Goal: Communication & Community: Answer question/provide support

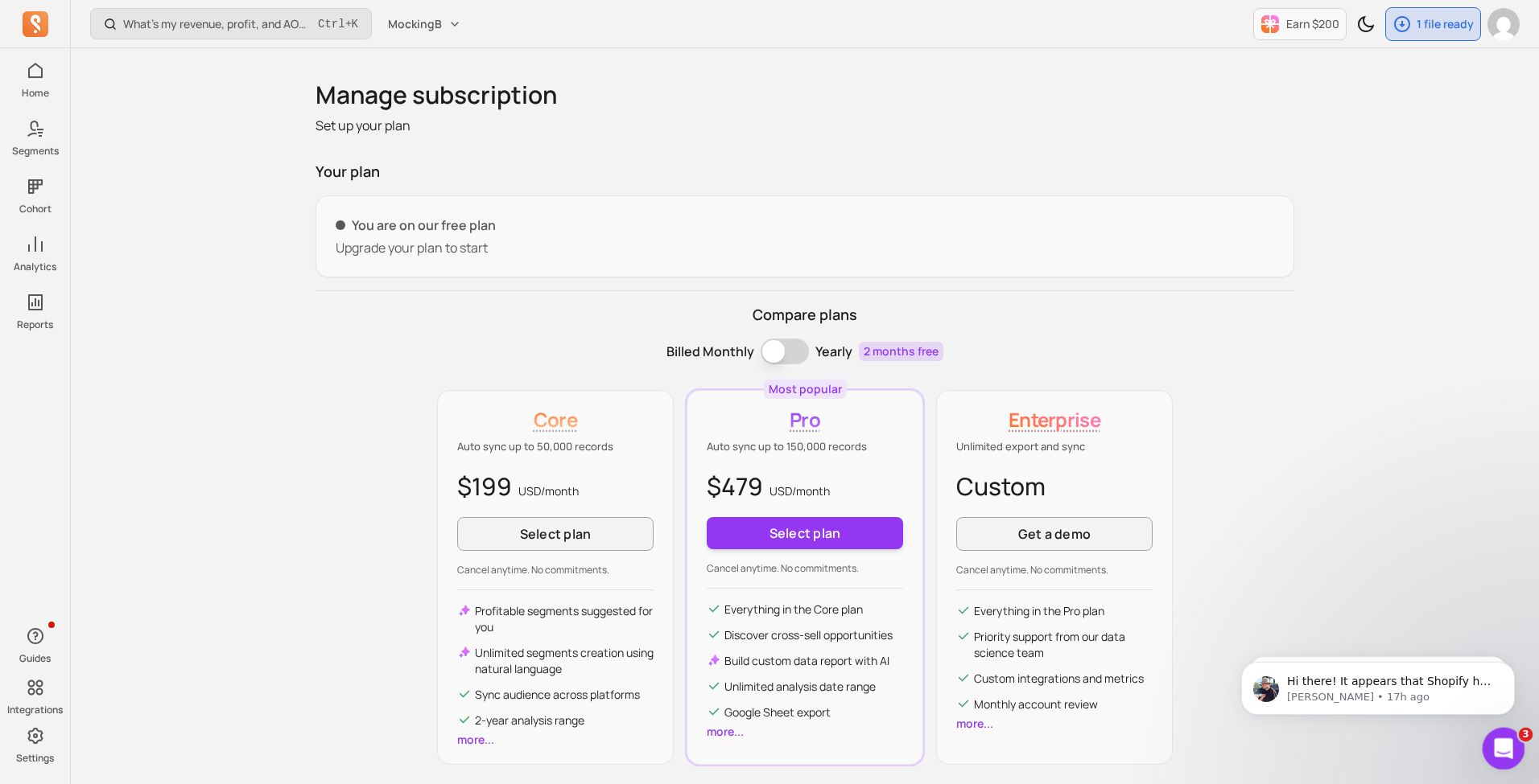
click at [1506, 736] on div "Open Intercom Messenger" at bounding box center [1501, 746] width 53 height 53
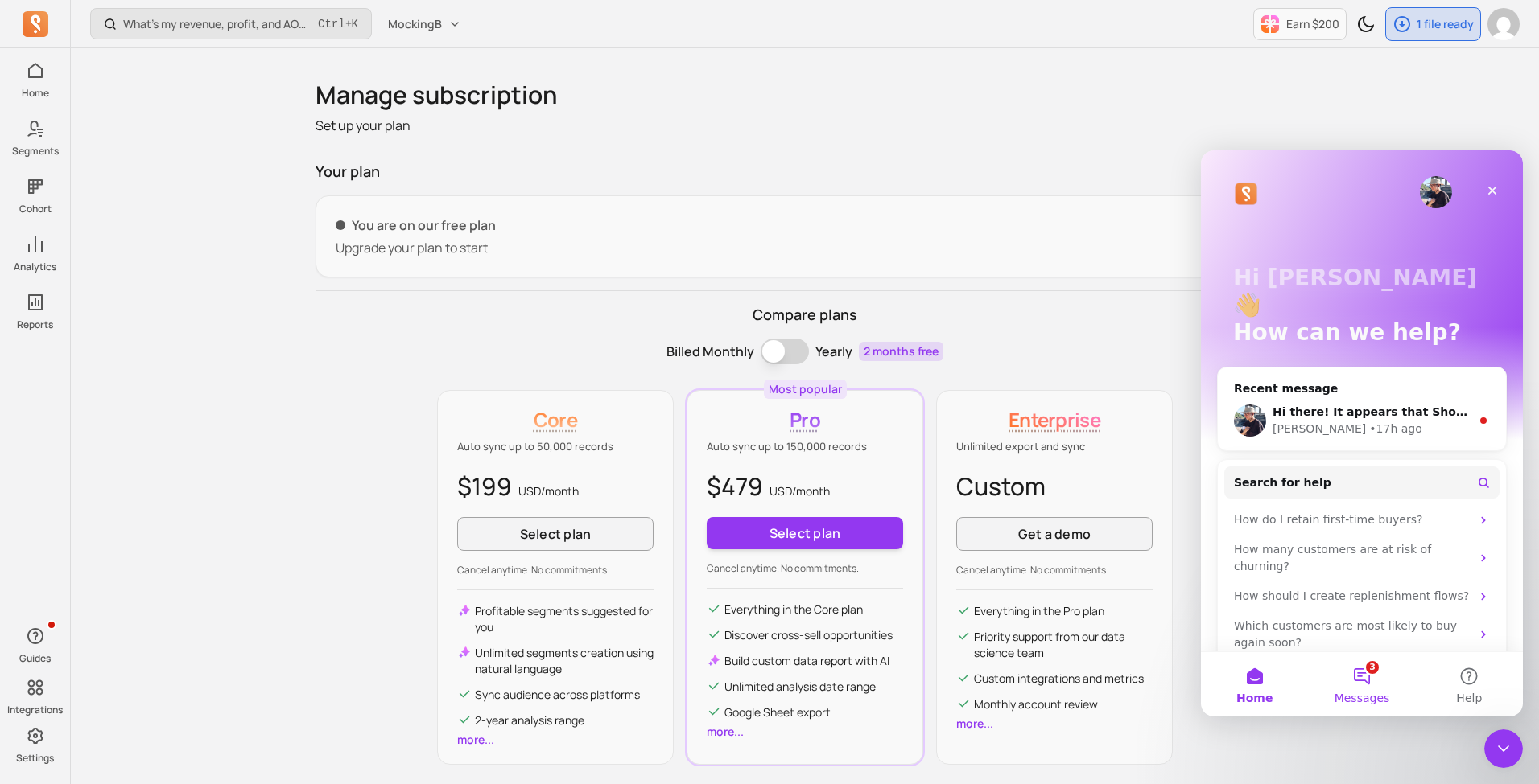
click at [1379, 673] on button "3 Messages" at bounding box center [1362, 684] width 107 height 64
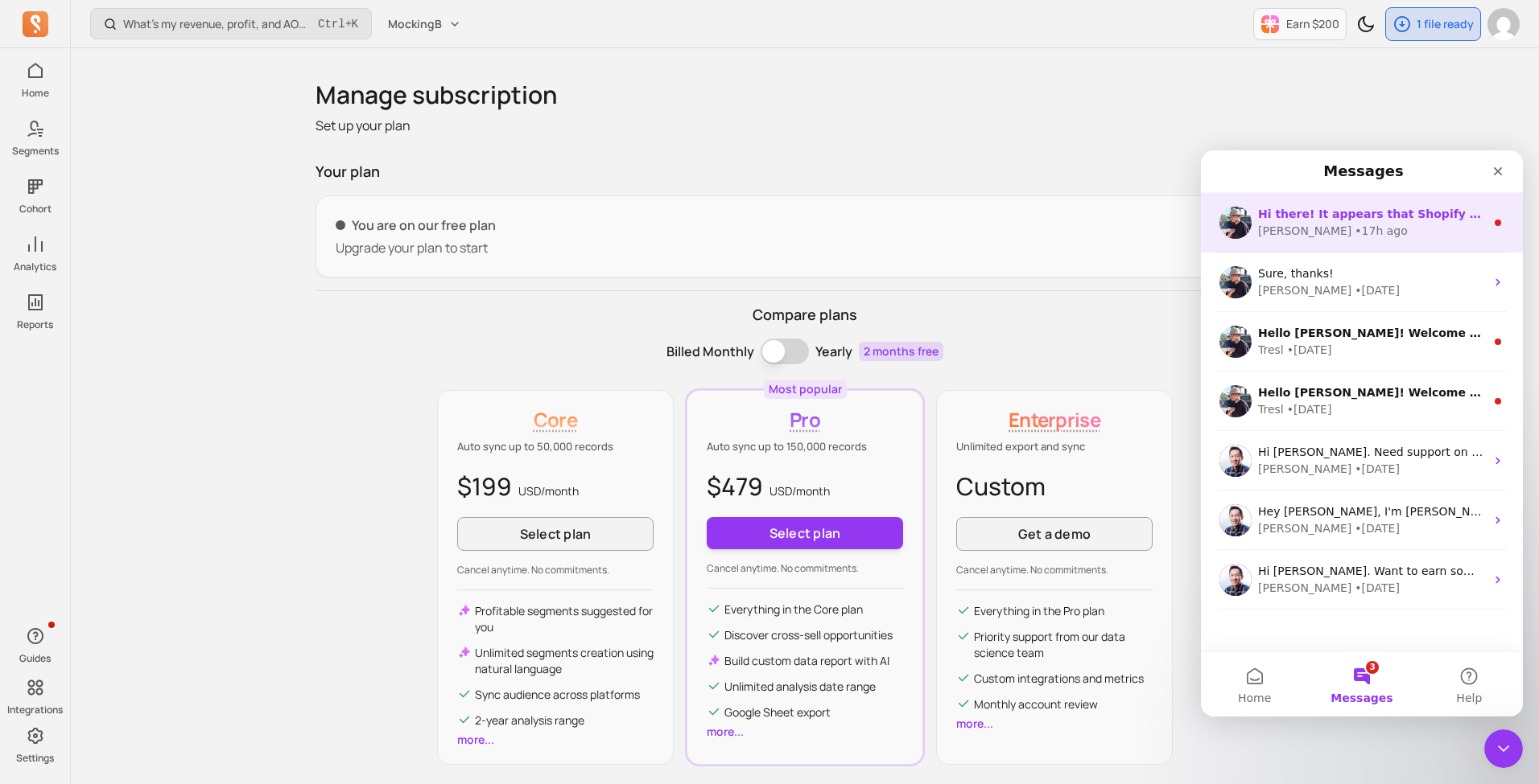
click at [1346, 198] on div "Hi there! It appears that Shopify has not charged any fees for your store, so n…" at bounding box center [1362, 223] width 322 height 60
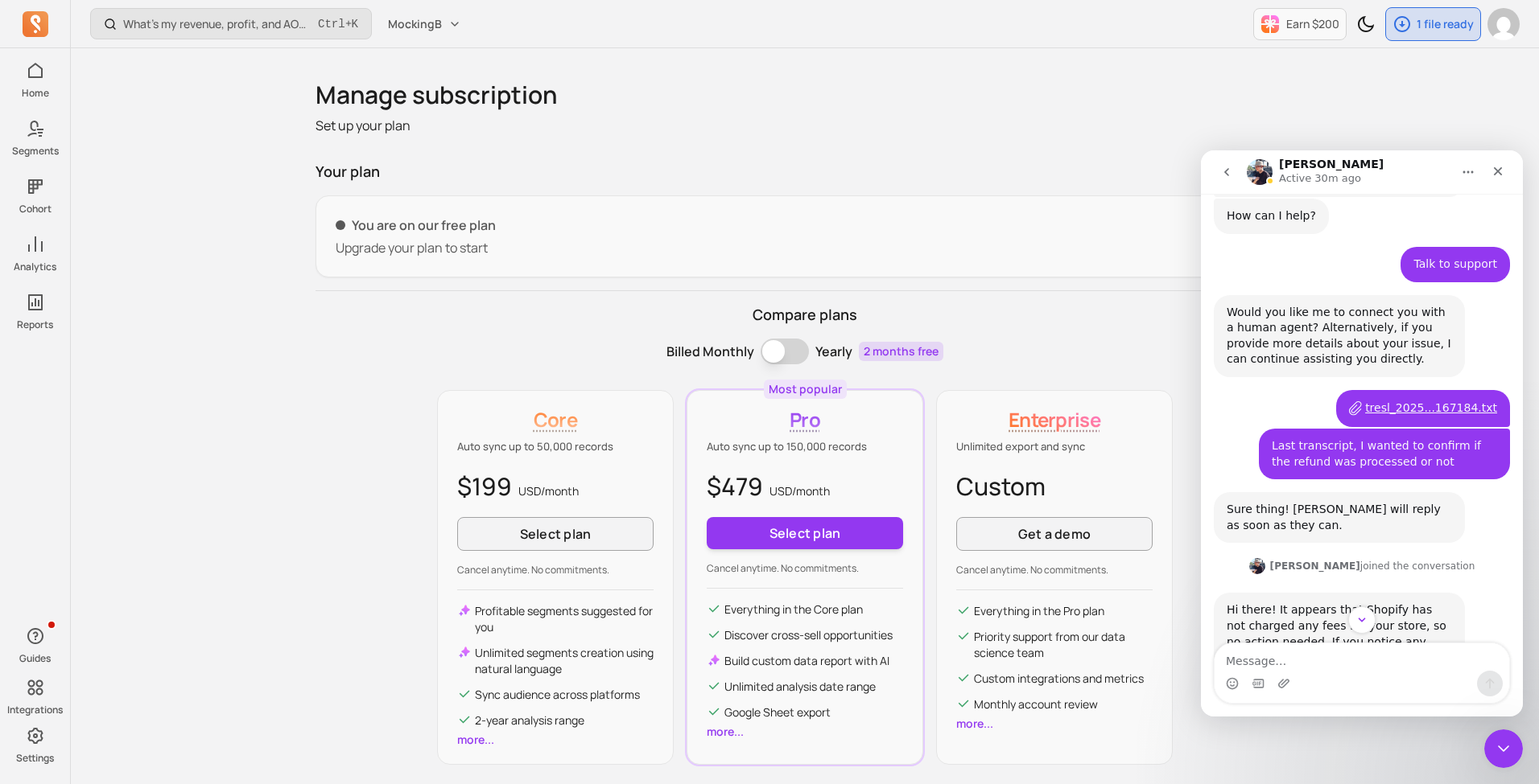
scroll to position [147, 0]
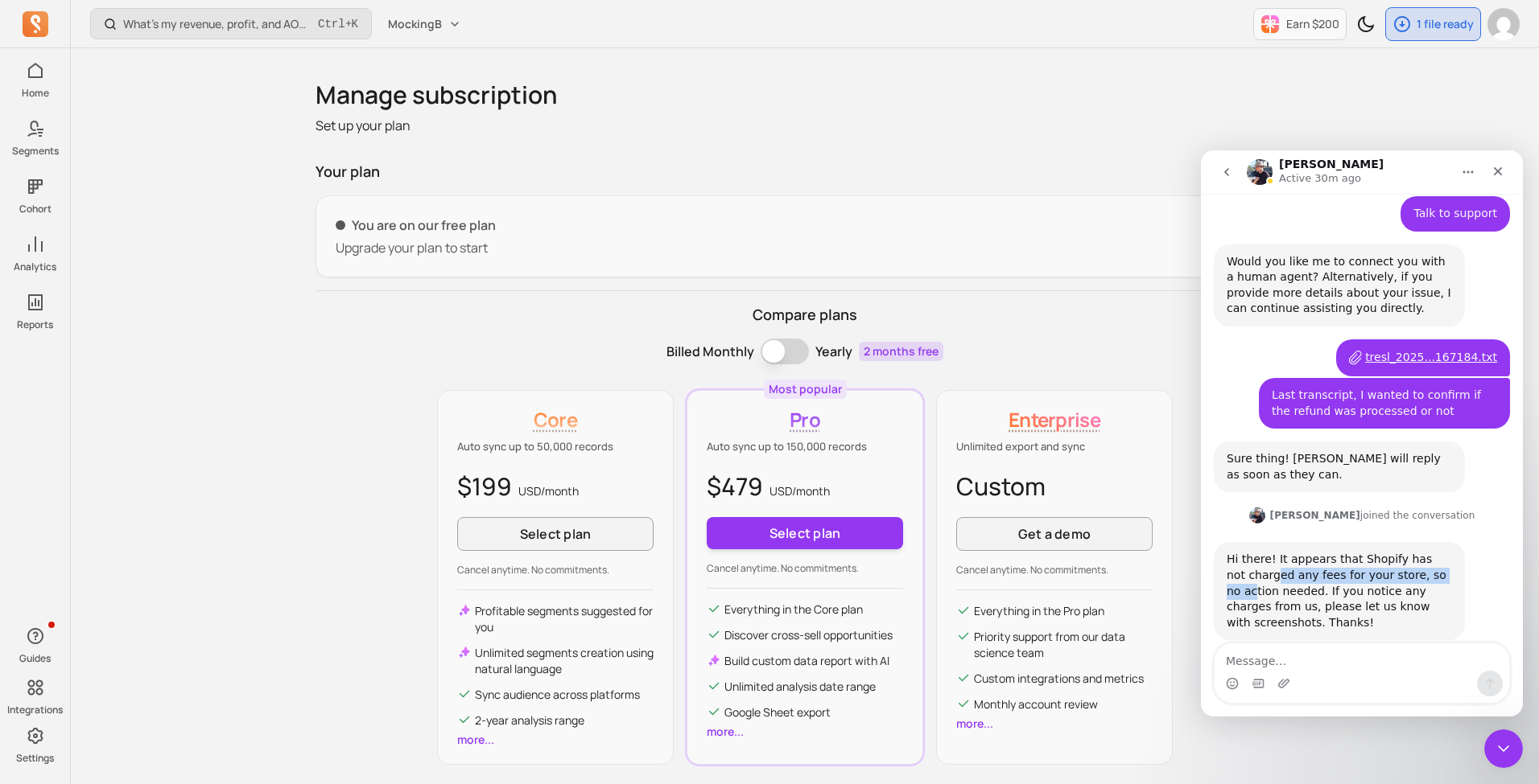
drag, startPoint x: 1253, startPoint y: 557, endPoint x: 1428, endPoint y: 557, distance: 175.0
click at [1428, 557] on div "Hi there! It appears that Shopify has not charged any fees for your store, so n…" at bounding box center [1340, 592] width 226 height 79
drag, startPoint x: 1278, startPoint y: 577, endPoint x: 1412, endPoint y: 585, distance: 134.2
click at [1412, 585] on div "Hi there! It appears that Shopify has not charged any fees for your store, so n…" at bounding box center [1340, 592] width 226 height 79
click at [1448, 585] on div "Hi there! It appears that Shopify has not charged any fees for your store, so n…" at bounding box center [1340, 592] width 226 height 79
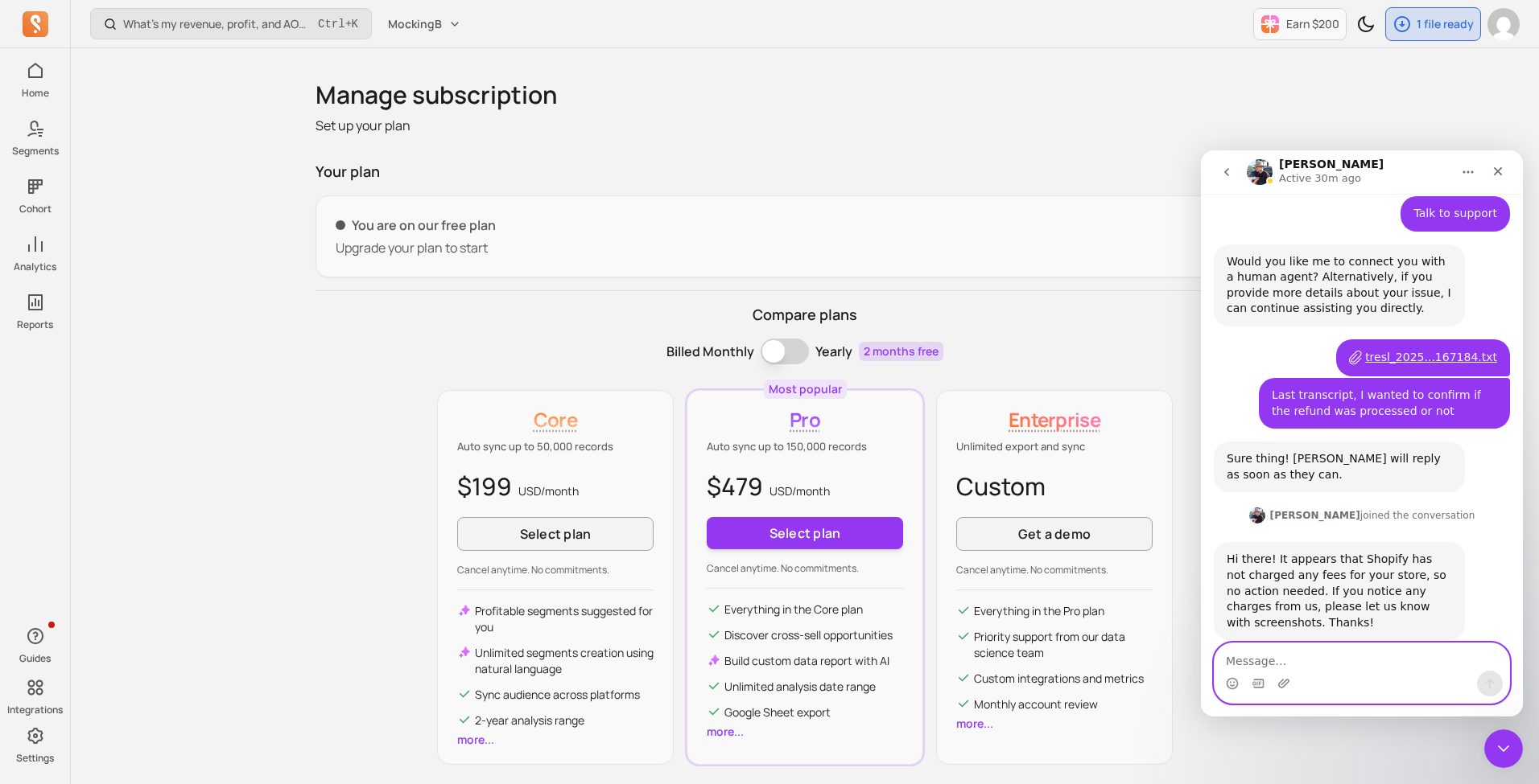
click at [1306, 664] on textarea "Message…" at bounding box center [1362, 657] width 294 height 27
type textarea "Ok. Thanks!"
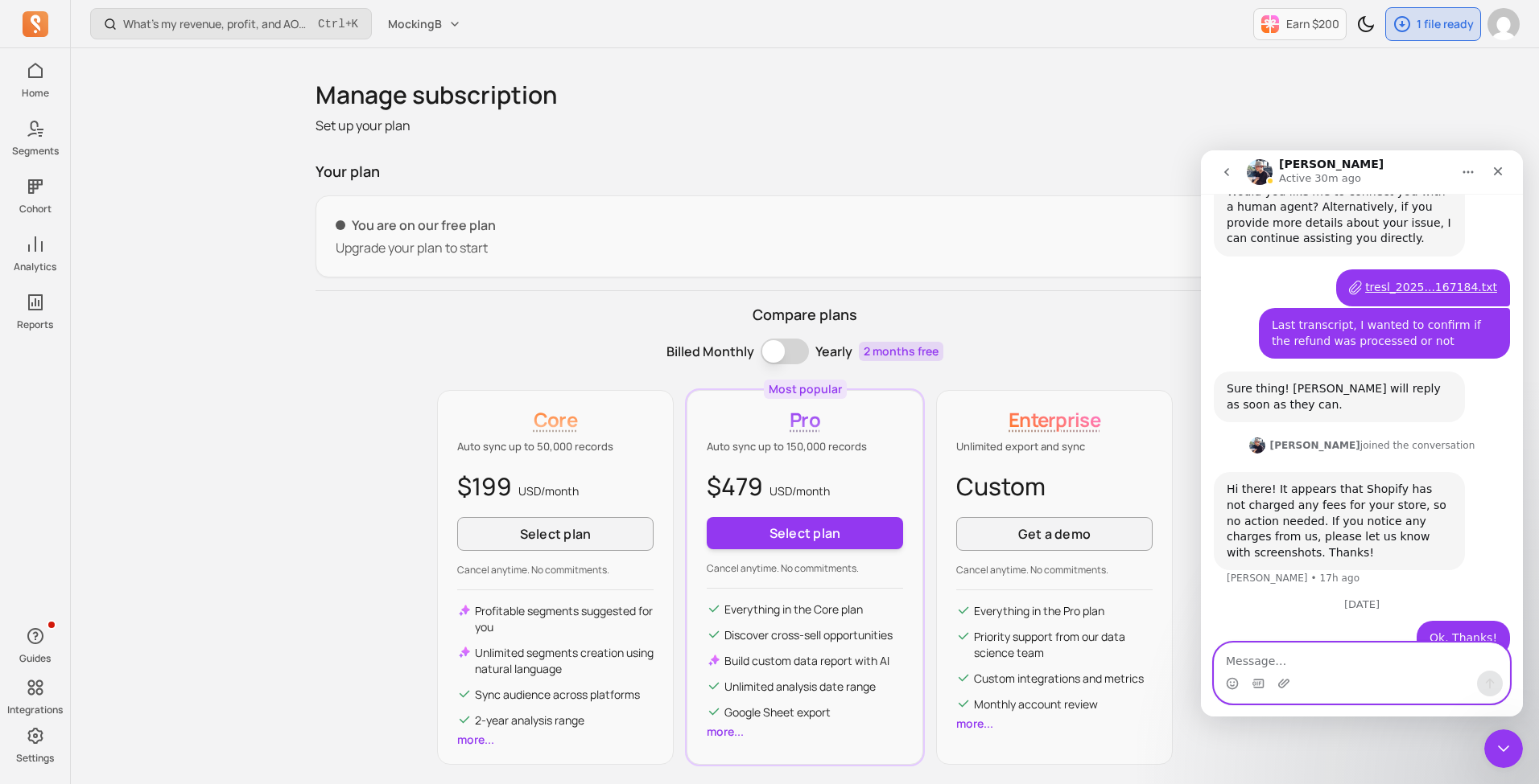
scroll to position [0, 0]
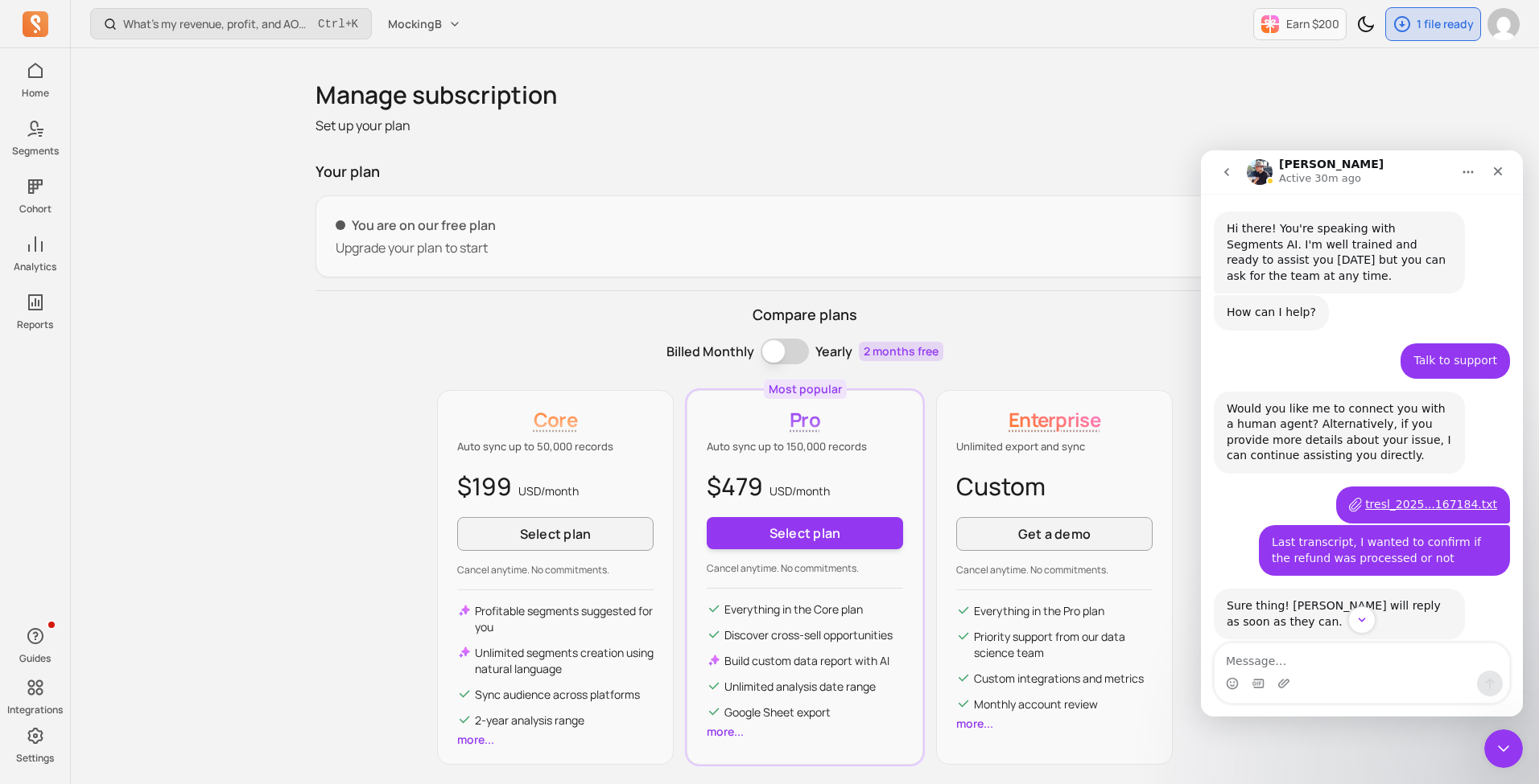
click at [1227, 177] on icon "go back" at bounding box center [1226, 172] width 13 height 13
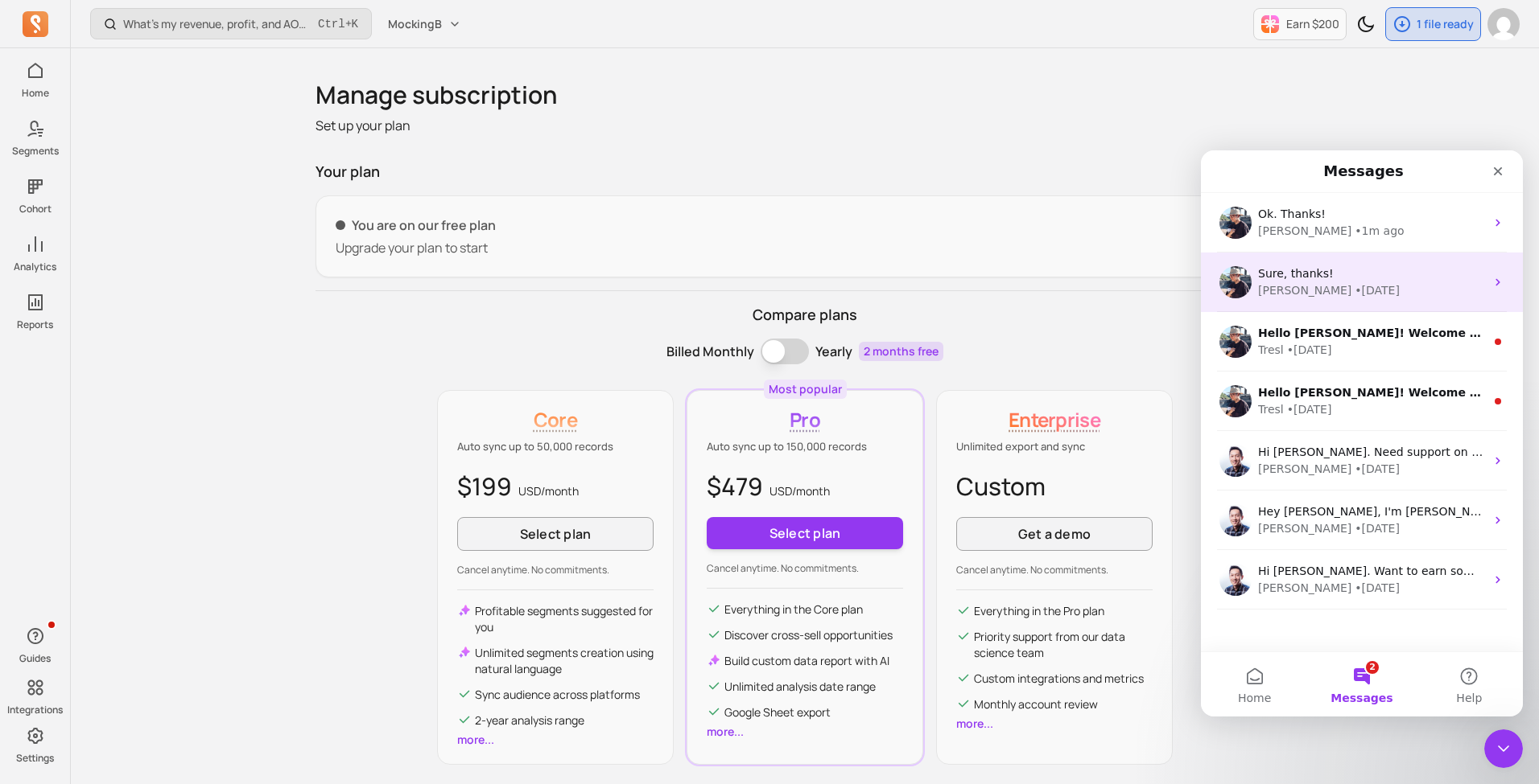
click at [1315, 303] on div "Sure, thanks! [PERSON_NAME] • [DATE]" at bounding box center [1362, 283] width 322 height 60
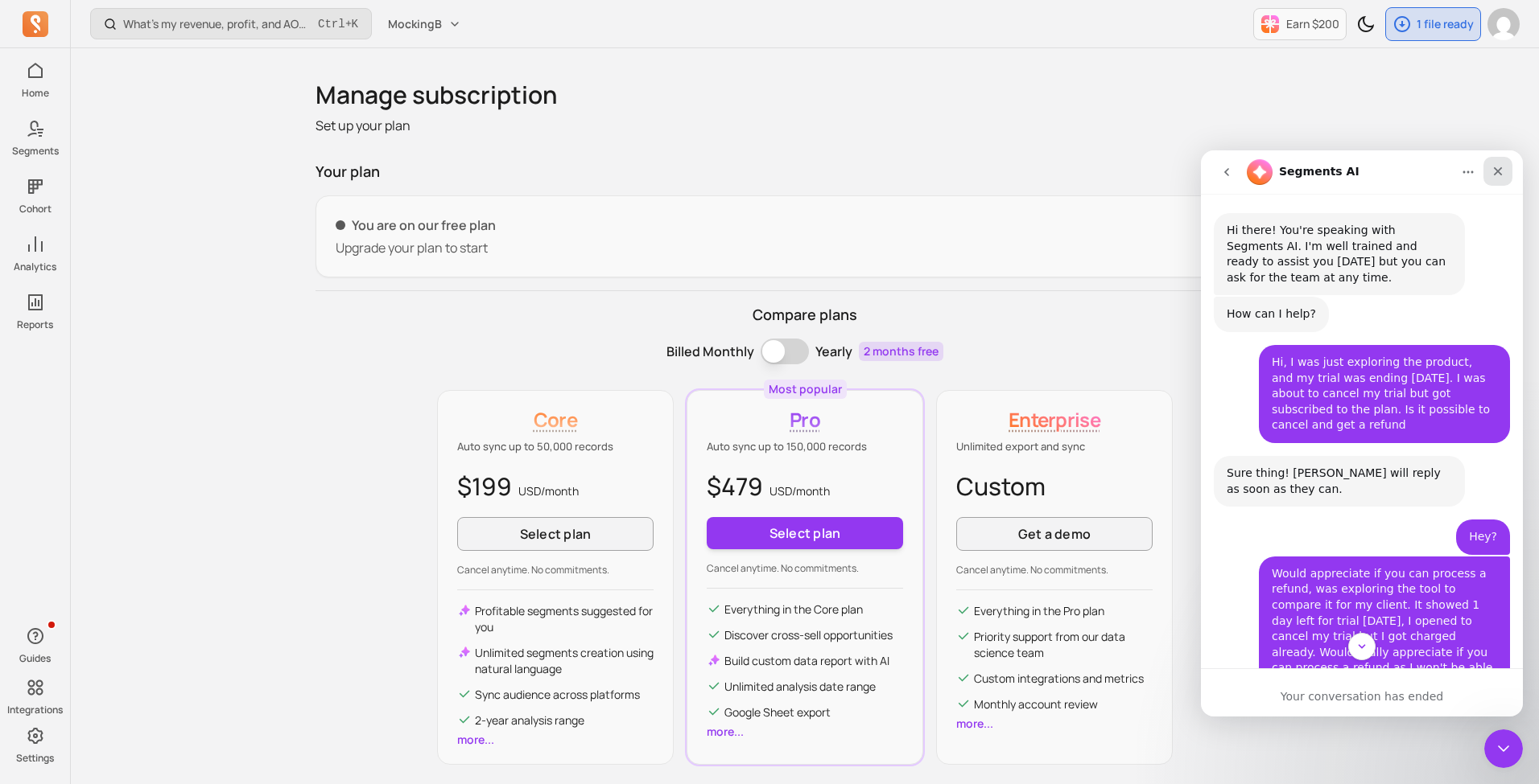
click at [1505, 173] on div "Close" at bounding box center [1498, 171] width 29 height 29
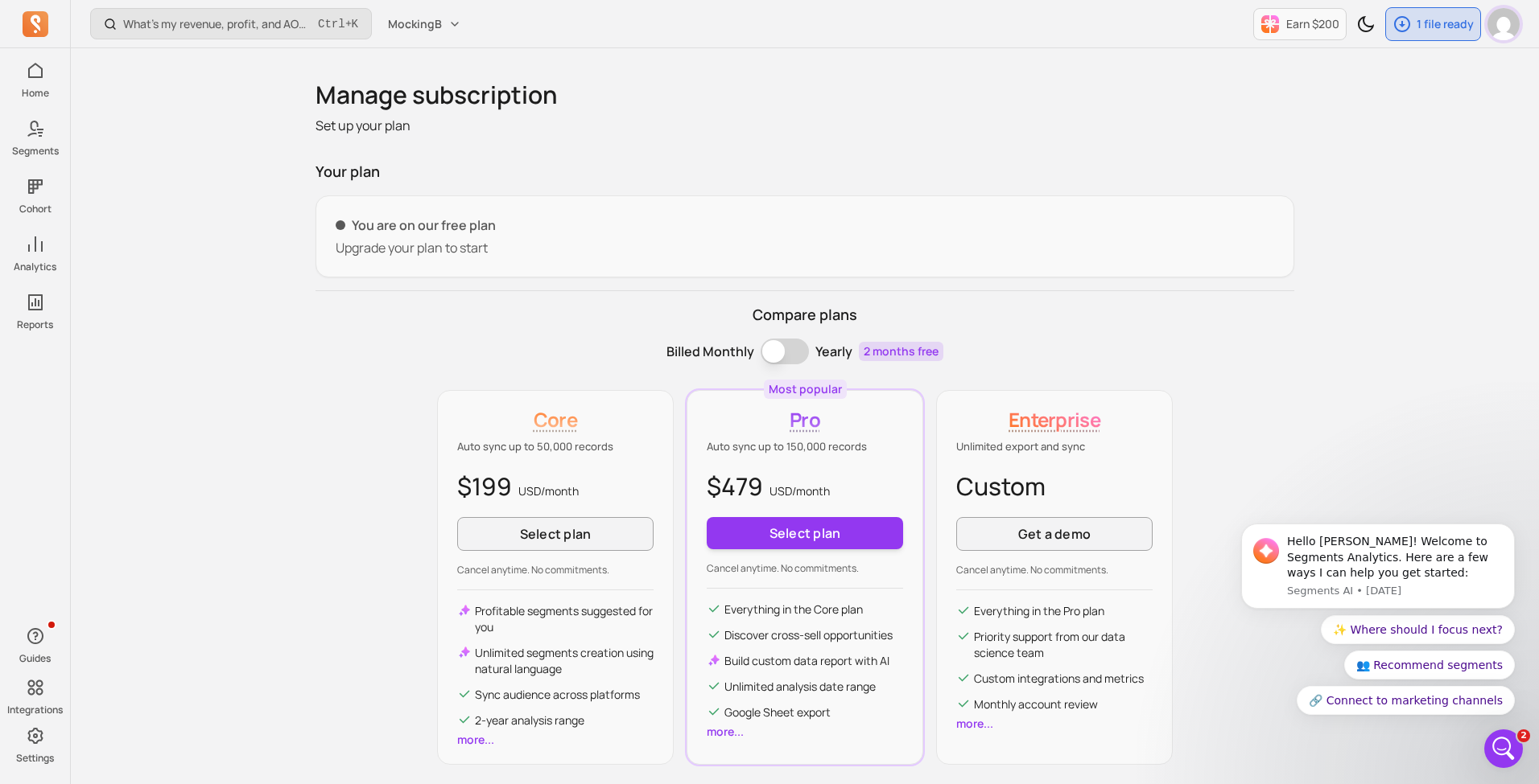
click at [1502, 35] on img "button" at bounding box center [1503, 24] width 33 height 32
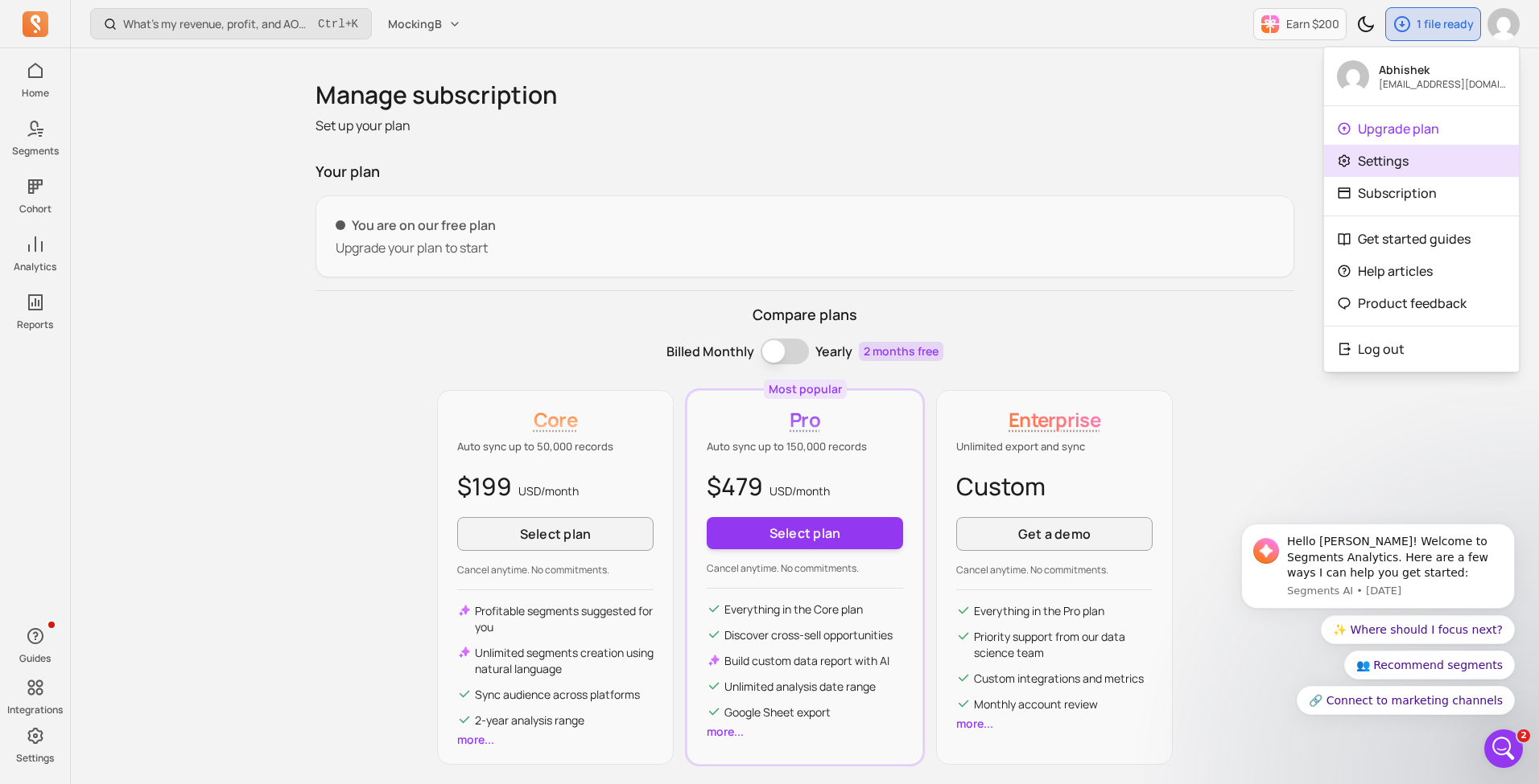
click at [1439, 175] on link "Settings" at bounding box center [1421, 161] width 195 height 32
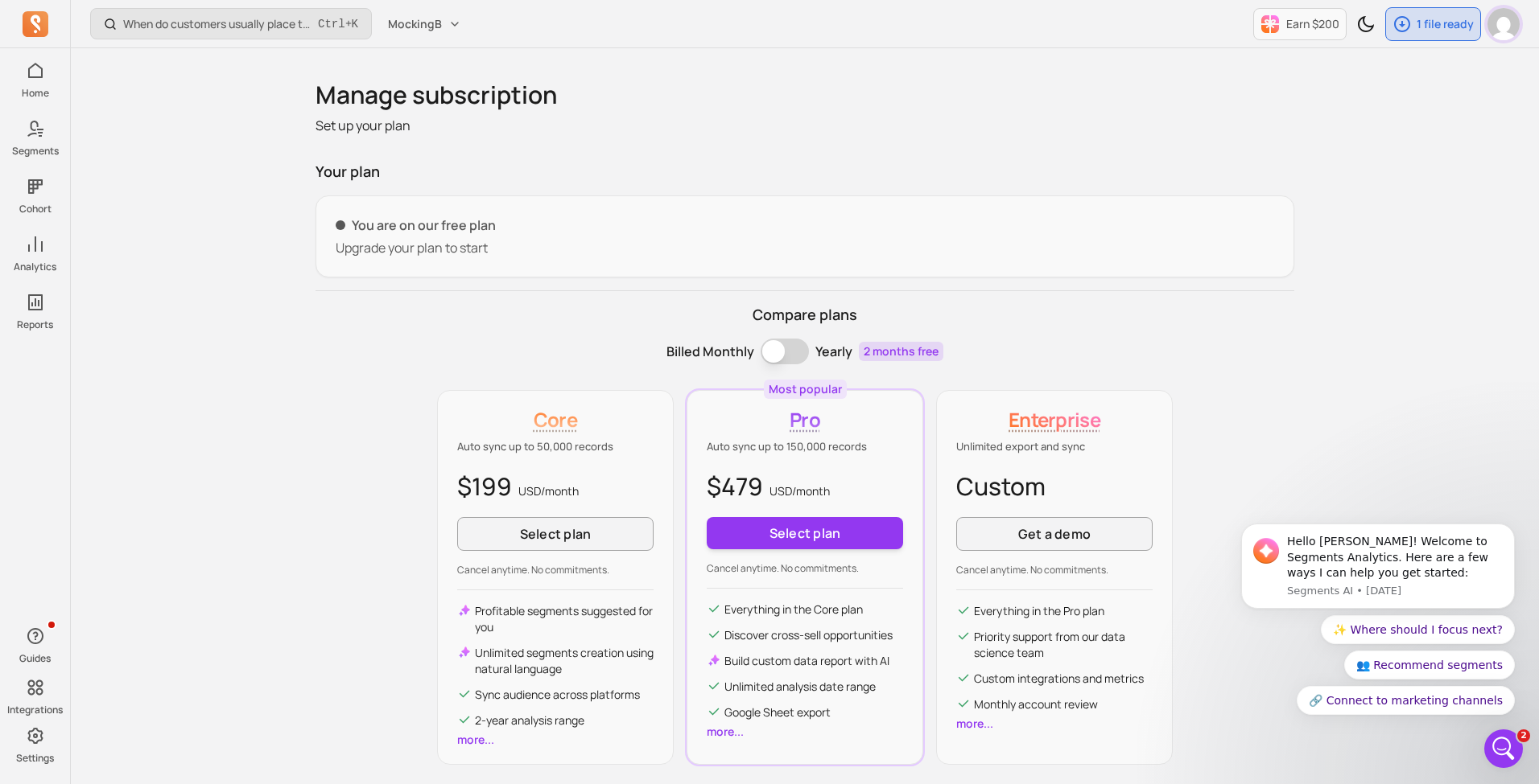
click at [1506, 32] on img "button" at bounding box center [1503, 24] width 33 height 32
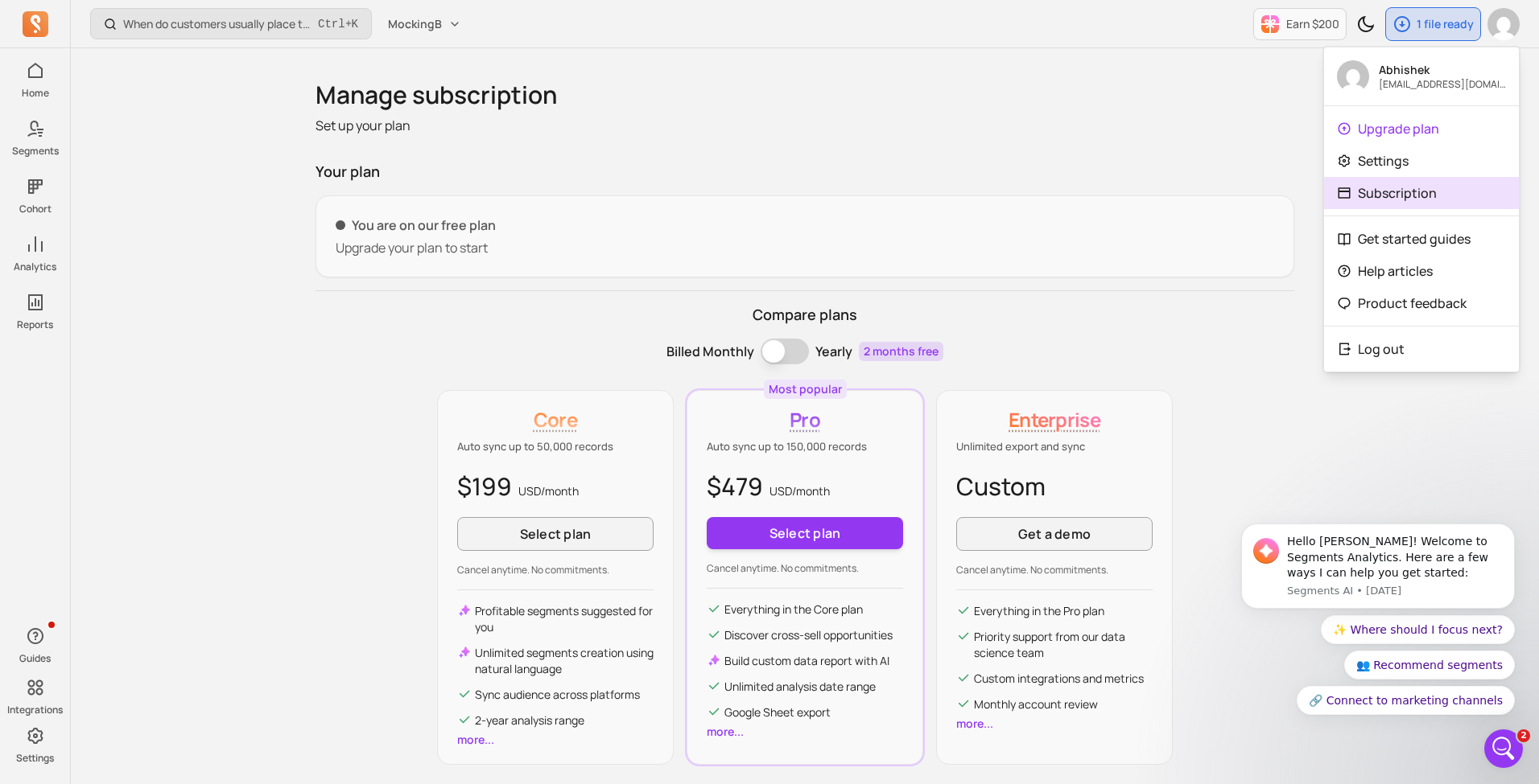
click at [1441, 189] on link "Subscription" at bounding box center [1421, 193] width 195 height 32
click at [1425, 340] on button "Log out" at bounding box center [1421, 349] width 195 height 32
